Goal: Navigation & Orientation: Find specific page/section

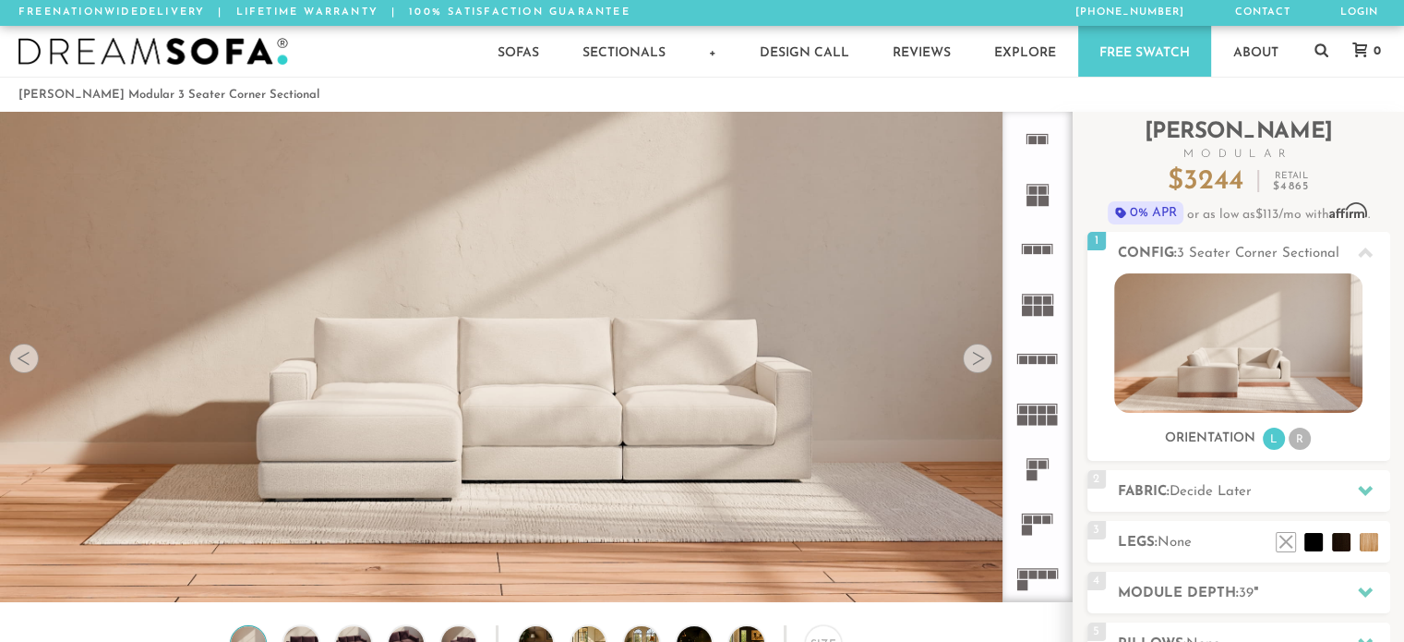
scroll to position [20532, 1389]
click at [980, 365] on div at bounding box center [978, 358] width 30 height 30
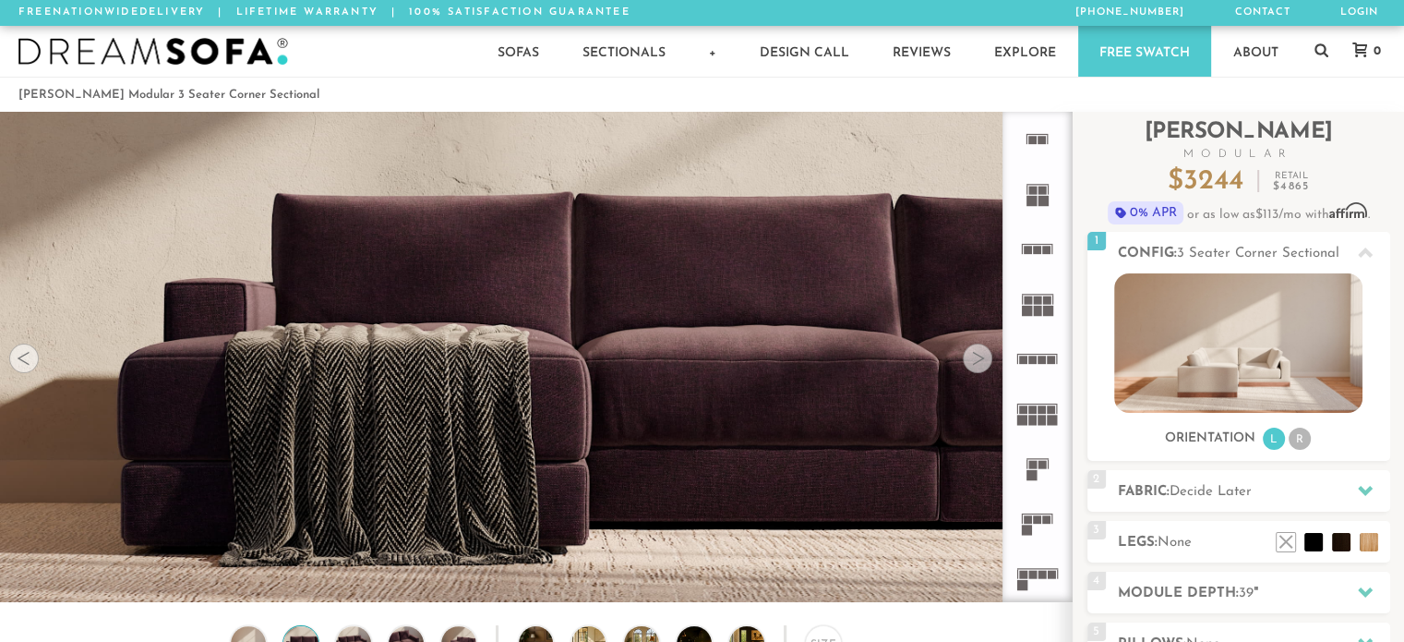
click at [980, 365] on div at bounding box center [978, 358] width 30 height 30
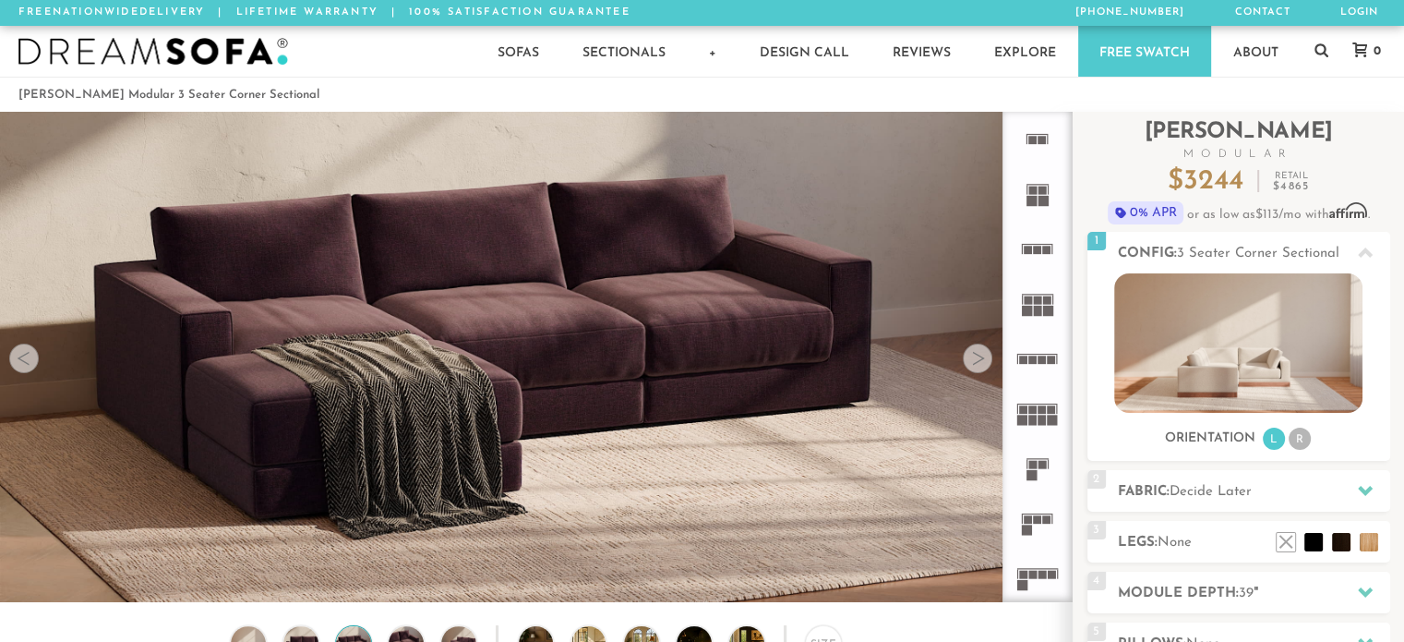
click at [980, 365] on div at bounding box center [978, 358] width 30 height 30
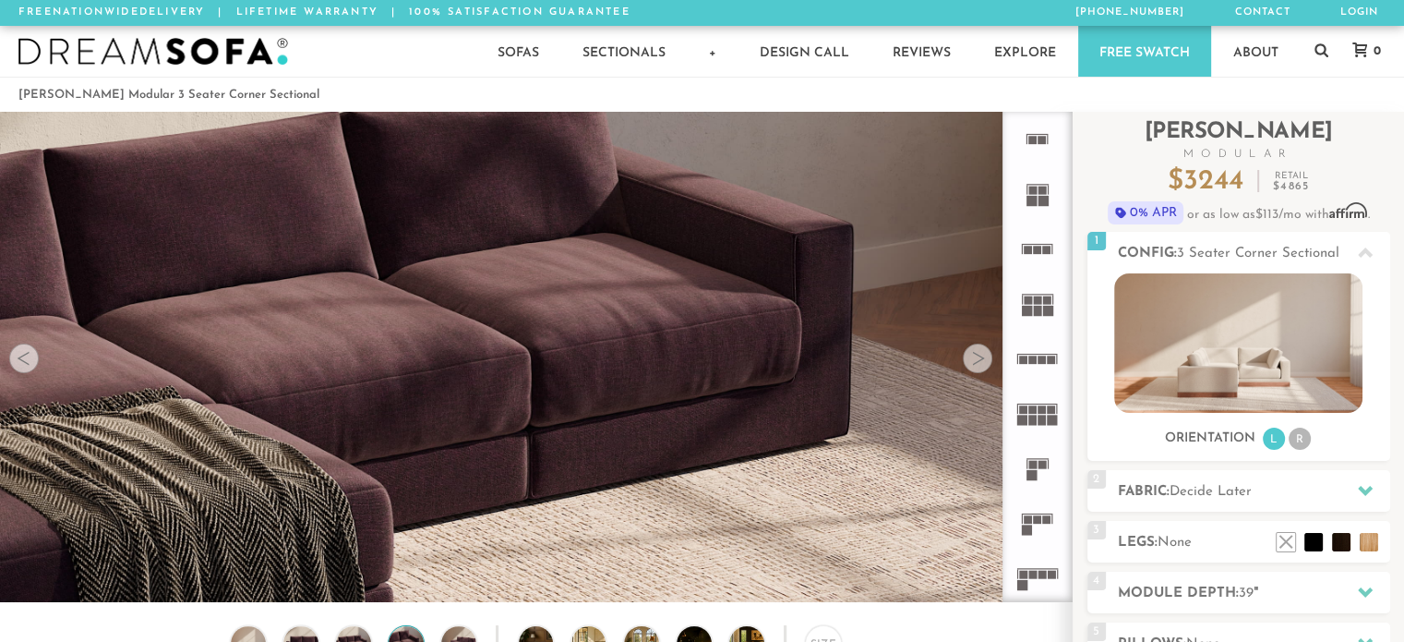
click at [980, 365] on div at bounding box center [978, 358] width 30 height 30
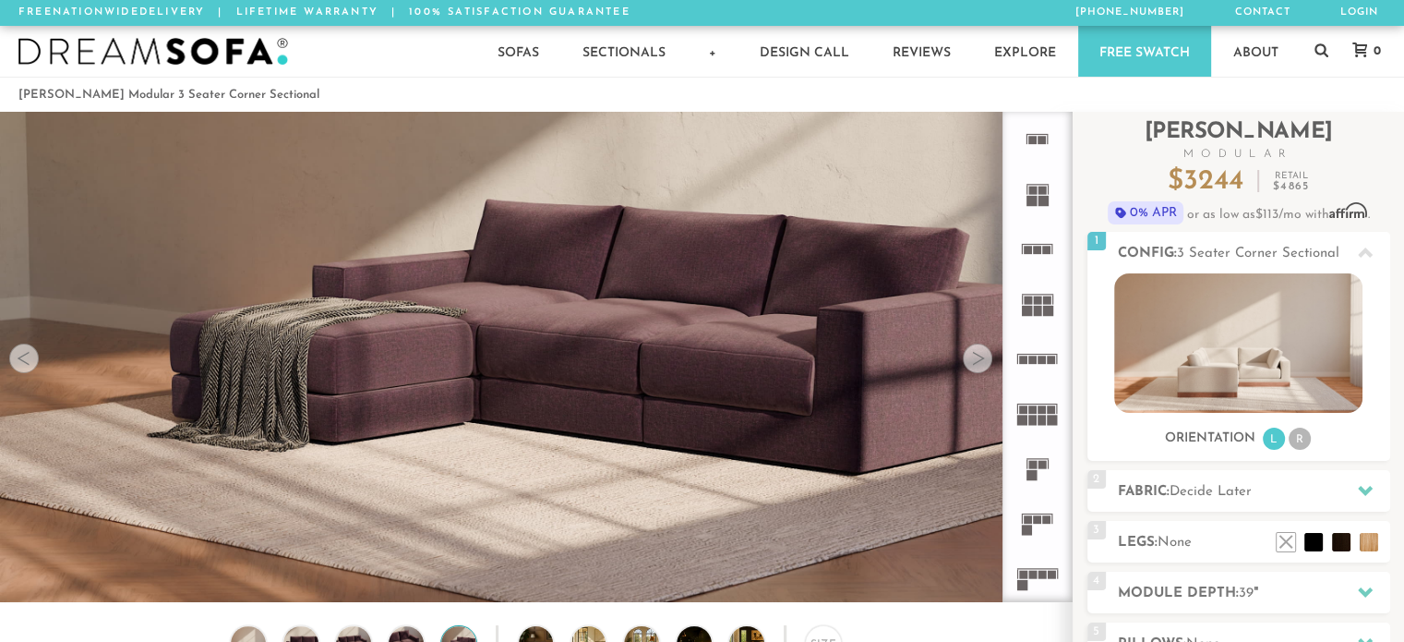
click at [980, 365] on div at bounding box center [978, 358] width 30 height 30
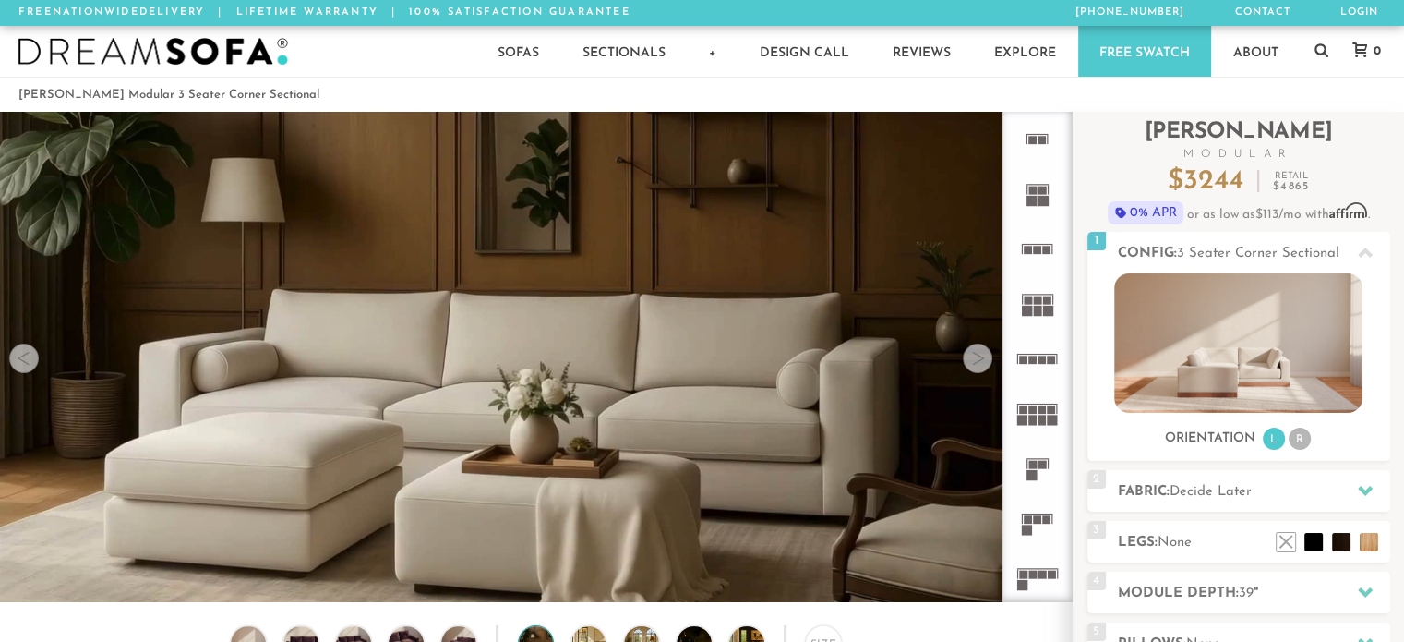
click at [980, 365] on div at bounding box center [978, 358] width 30 height 30
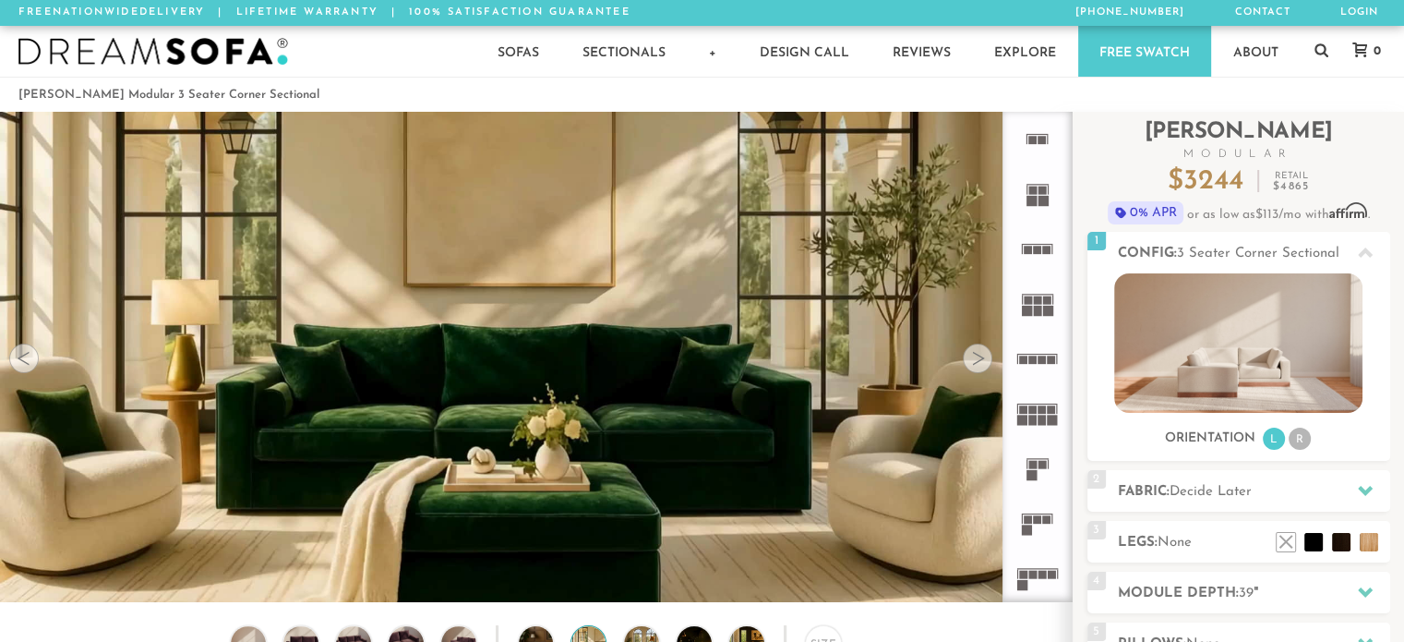
click at [980, 365] on div at bounding box center [978, 358] width 30 height 30
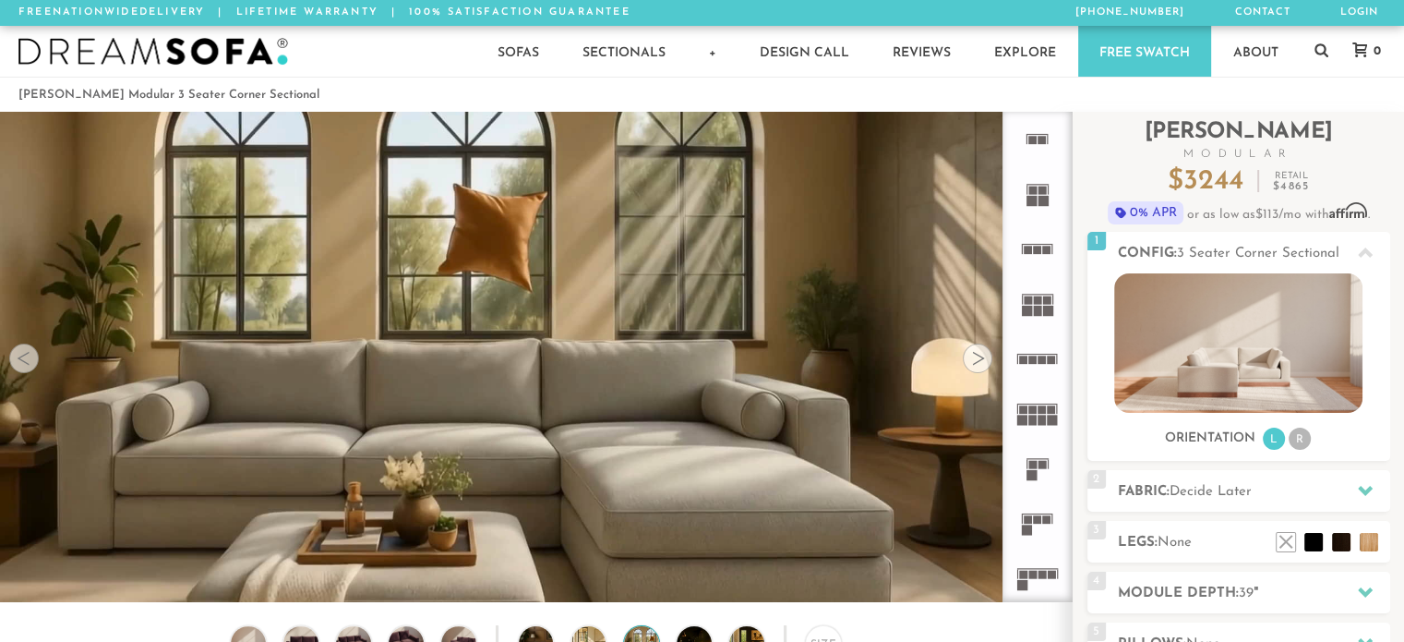
click at [980, 365] on div at bounding box center [978, 358] width 30 height 30
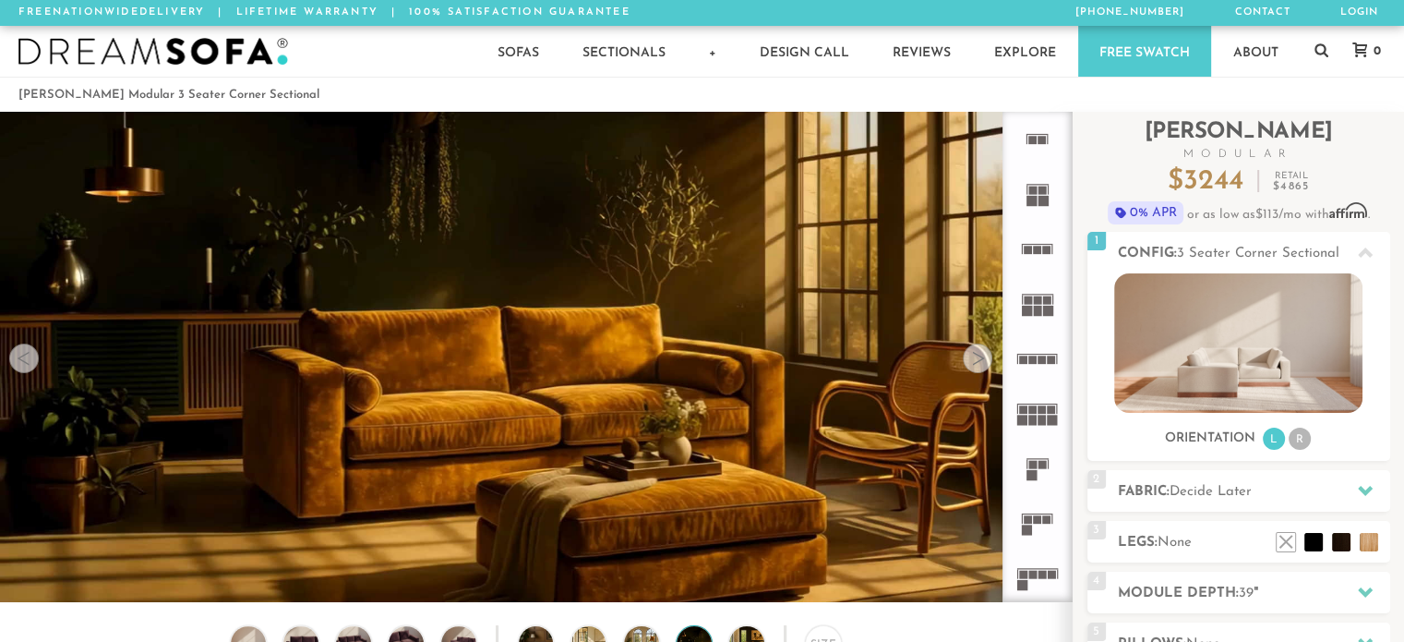
click at [980, 365] on div at bounding box center [978, 358] width 30 height 30
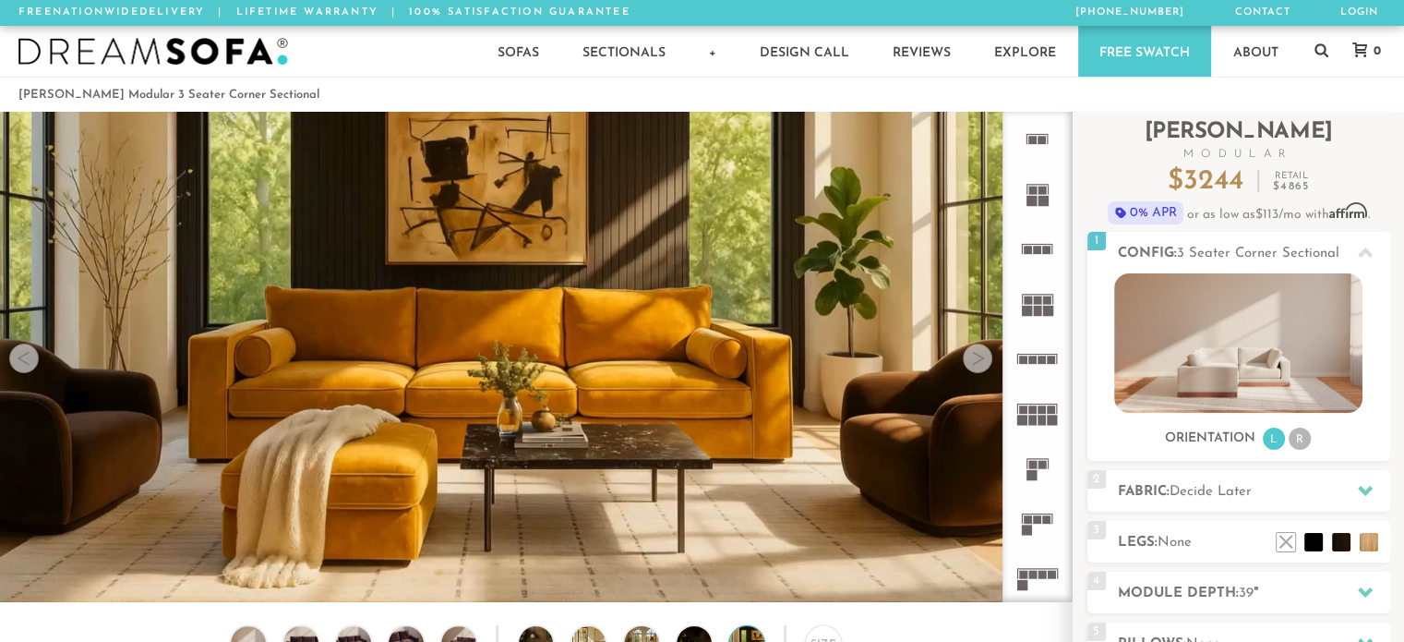
click at [980, 365] on div at bounding box center [978, 358] width 30 height 30
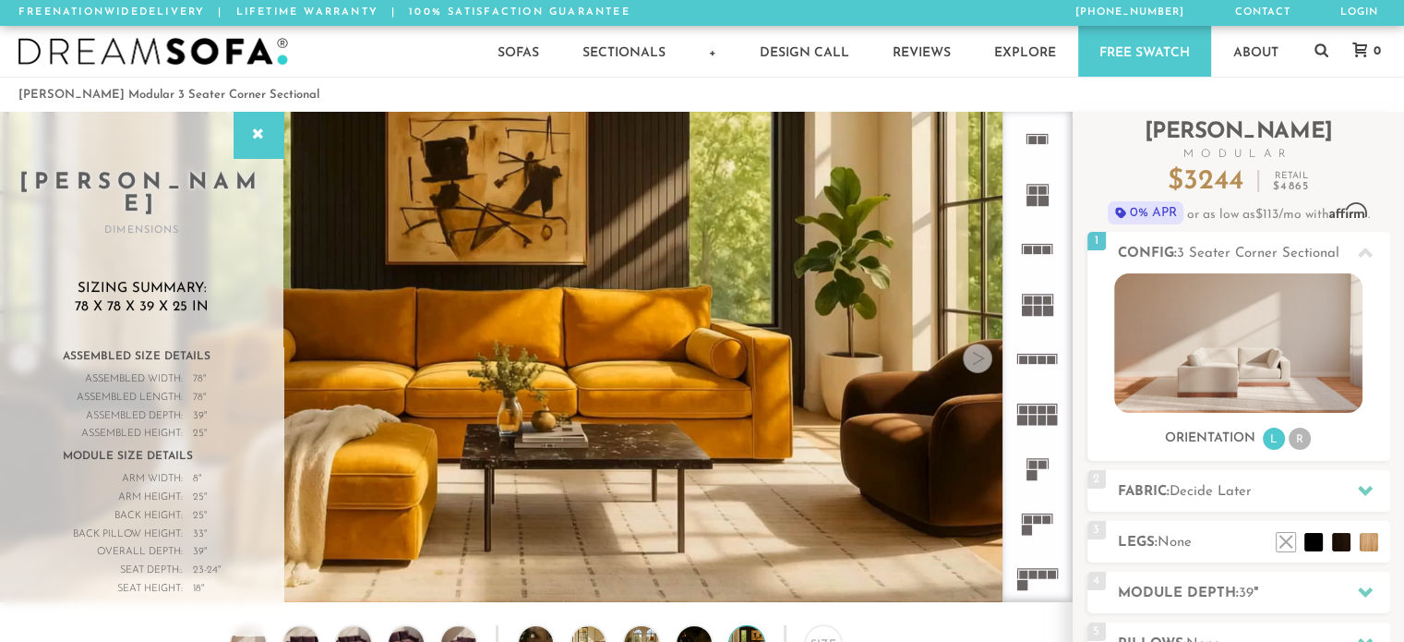
click at [980, 365] on div at bounding box center [978, 358] width 30 height 30
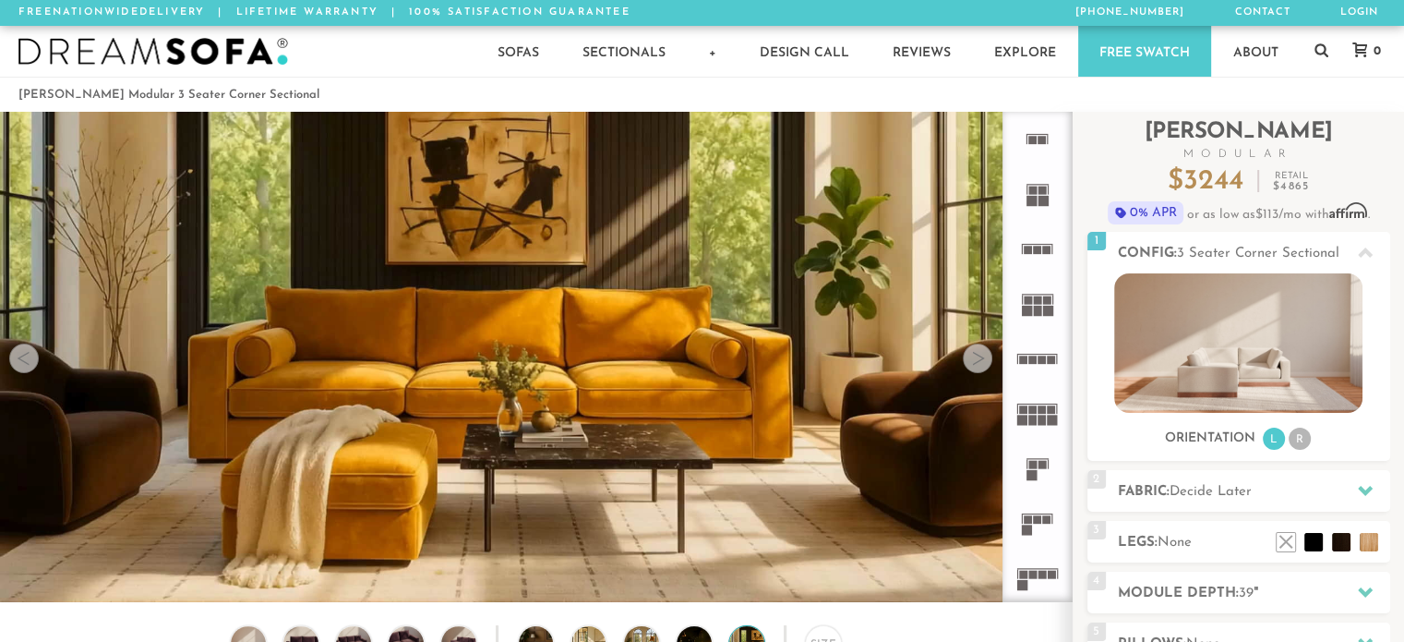
click at [980, 365] on div at bounding box center [978, 358] width 30 height 30
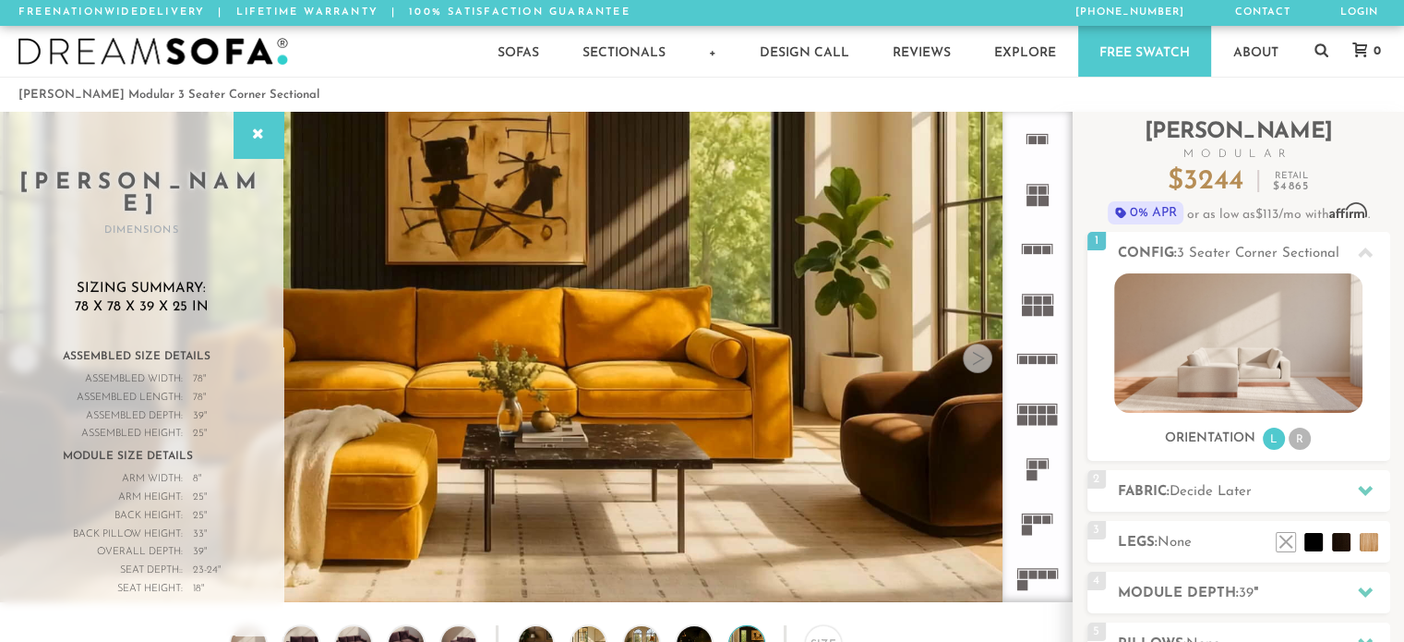
click at [980, 365] on div at bounding box center [978, 358] width 30 height 30
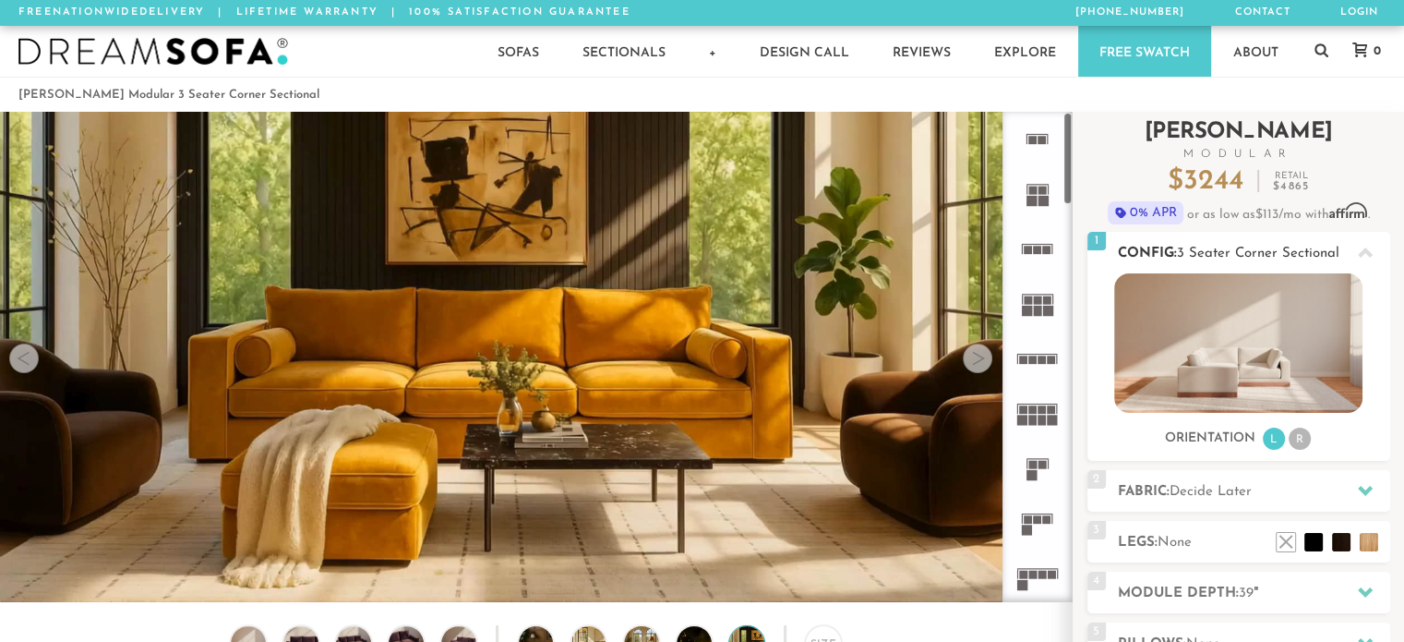
click at [1258, 353] on img at bounding box center [1238, 342] width 248 height 139
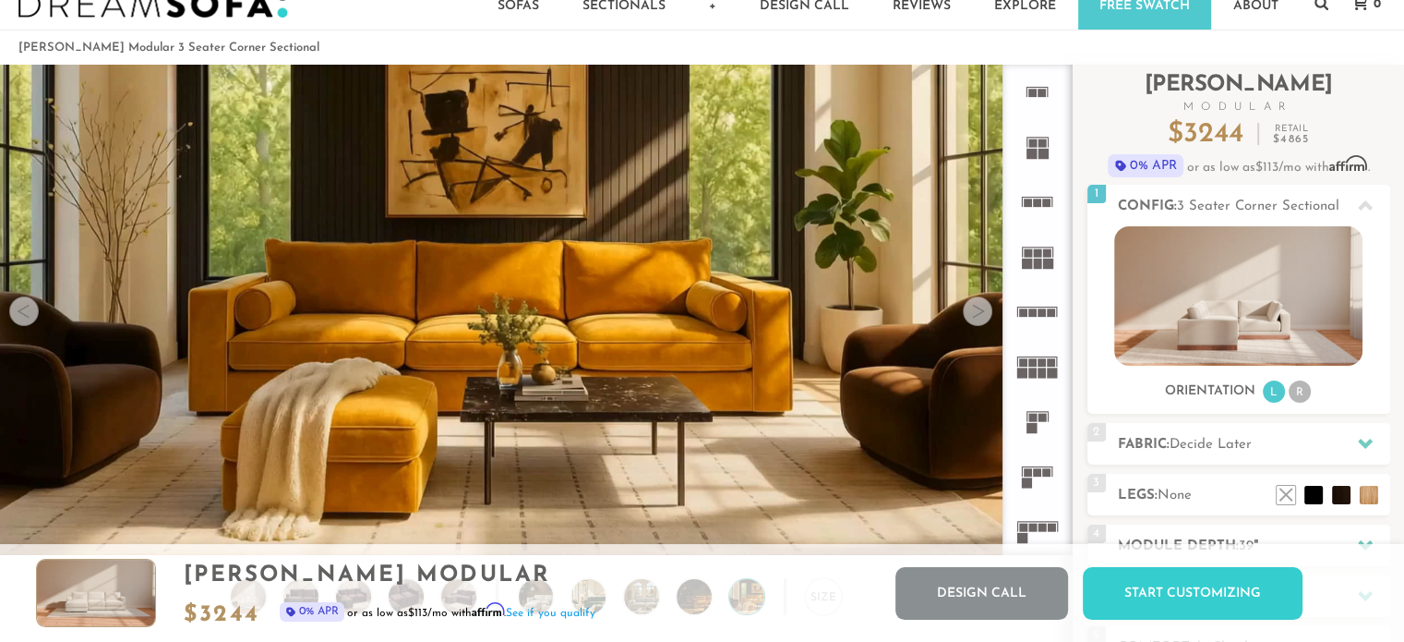
scroll to position [0, 0]
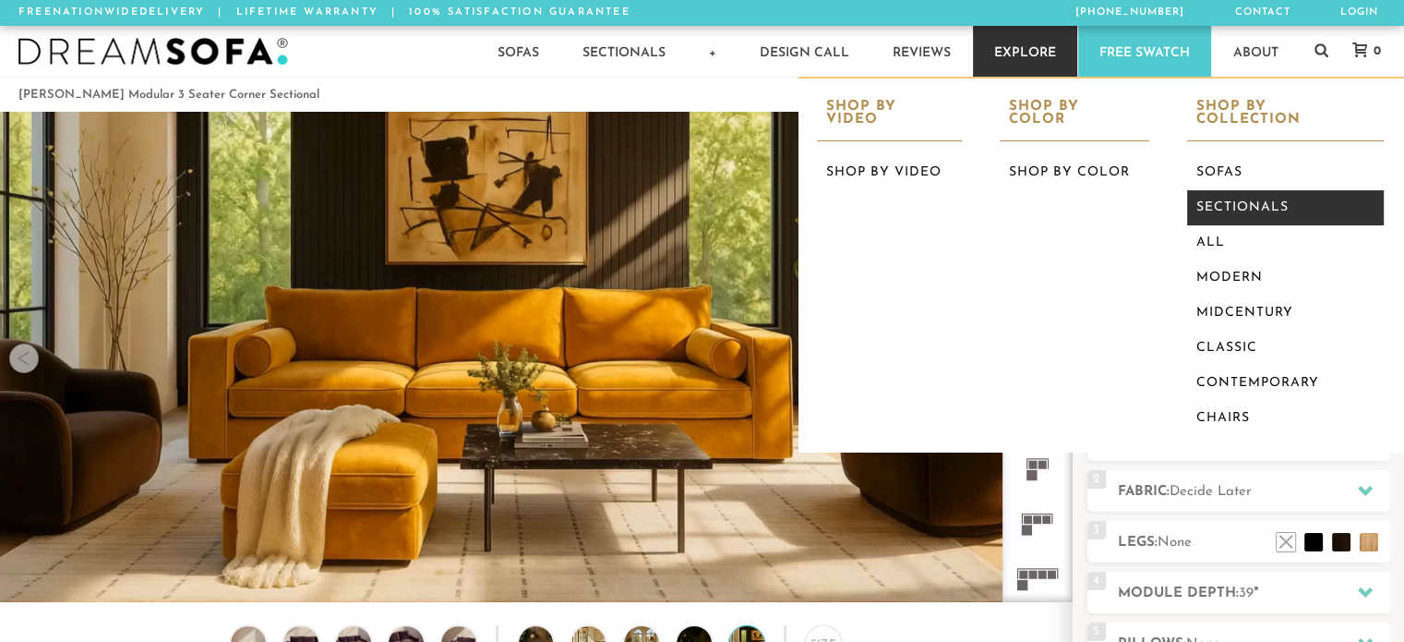
click at [1231, 206] on link "Sectionals" at bounding box center [1285, 207] width 197 height 35
